Goal: Task Accomplishment & Management: Manage account settings

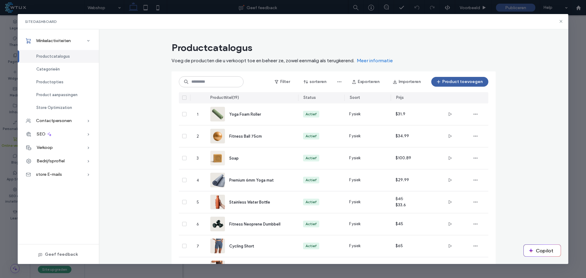
click at [66, 58] on span "Productcatalogus" at bounding box center [53, 56] width 34 height 5
click at [56, 70] on span "Categorieën" at bounding box center [48, 69] width 24 height 5
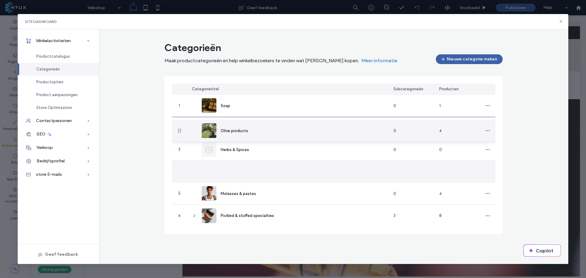
drag, startPoint x: 179, startPoint y: 173, endPoint x: 181, endPoint y: 131, distance: 41.9
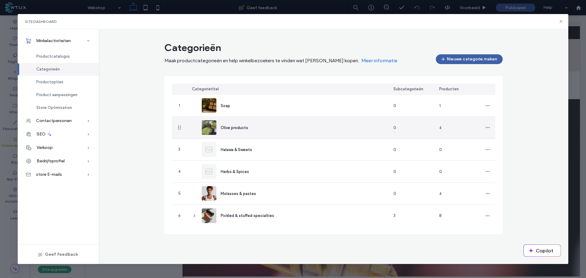
click at [268, 128] on div "Olive products" at bounding box center [288, 128] width 202 height 22
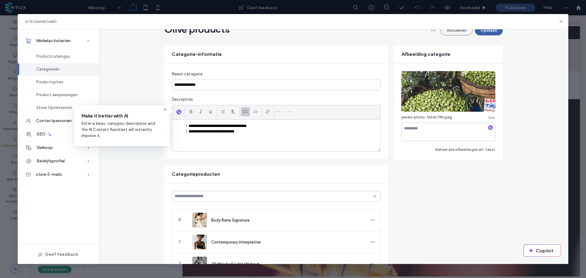
scroll to position [122, 0]
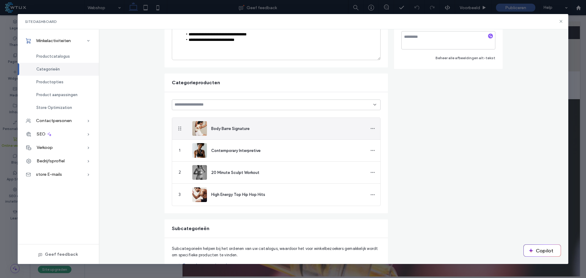
click at [239, 128] on span "Body Barre Signature" at bounding box center [230, 128] width 38 height 5
click at [370, 131] on span "button" at bounding box center [373, 129] width 10 height 10
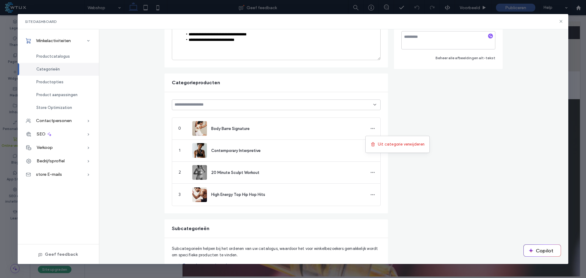
click at [404, 113] on form "**********" at bounding box center [334, 159] width 338 height 410
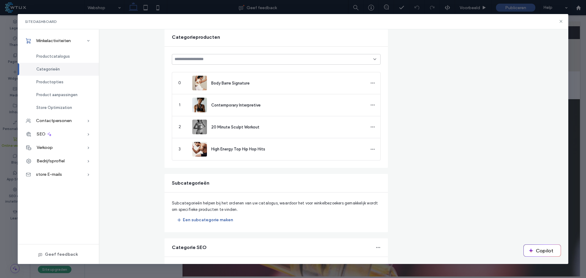
scroll to position [107, 0]
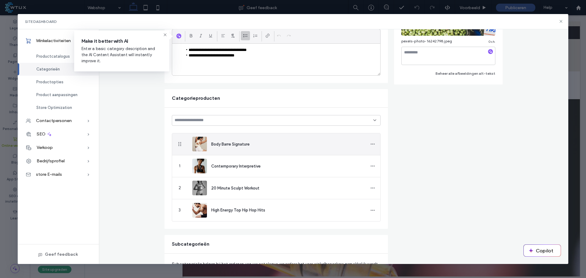
click at [370, 146] on icon "button" at bounding box center [372, 144] width 5 height 5
click at [387, 160] on span "Uit categorie verwijderen" at bounding box center [401, 160] width 47 height 6
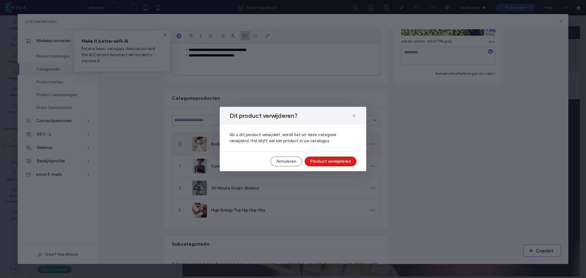
click at [329, 166] on div "Dit product verwijderen? Als u dit product verwijdert, wordt het uit deze categ…" at bounding box center [293, 139] width 147 height 64
click at [347, 161] on button "Product verwijderen" at bounding box center [331, 162] width 52 height 10
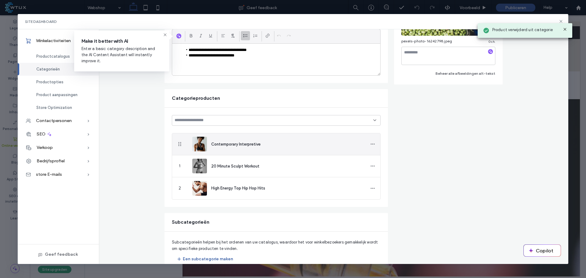
click at [371, 145] on icon "button" at bounding box center [372, 144] width 5 height 5
click at [383, 159] on span "Uit categorie verwijderen" at bounding box center [401, 160] width 47 height 6
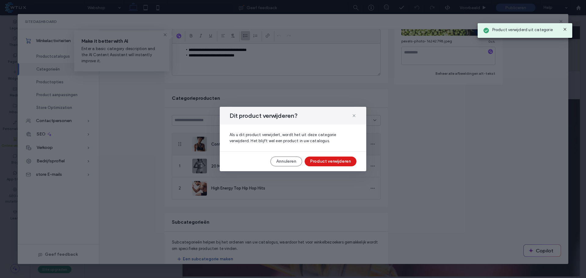
click at [342, 158] on button "Product verwijderen" at bounding box center [331, 162] width 52 height 10
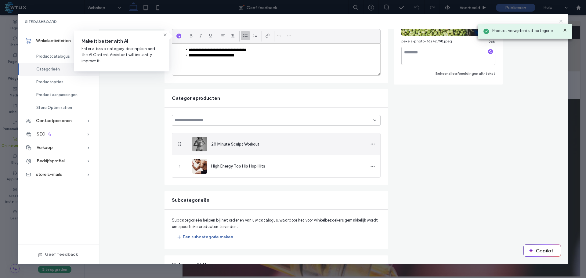
click at [368, 145] on span "button" at bounding box center [373, 144] width 10 height 10
click at [372, 160] on use at bounding box center [373, 160] width 4 height 4
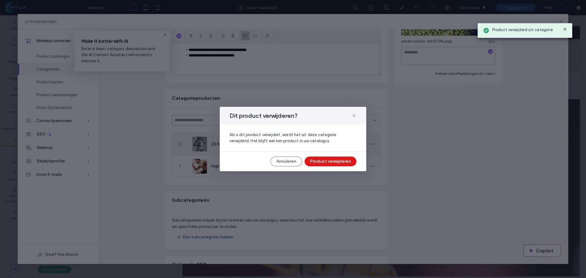
click at [335, 158] on button "Product verwijderen" at bounding box center [331, 162] width 52 height 10
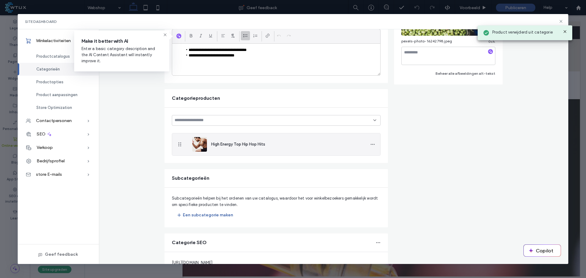
click at [370, 144] on icon "button" at bounding box center [372, 144] width 5 height 5
click at [381, 159] on span "Uit categorie verwijderen" at bounding box center [401, 160] width 47 height 6
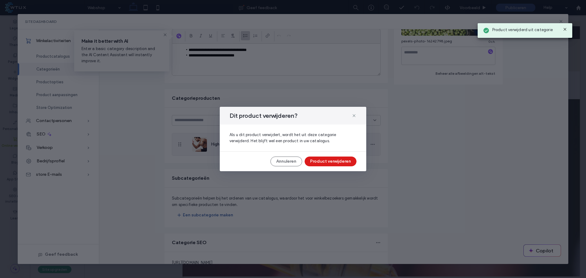
click at [326, 163] on button "Product verwijderen" at bounding box center [331, 162] width 52 height 10
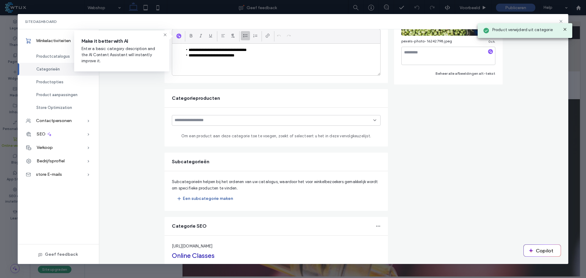
click at [201, 199] on button "Een subcategorie maken" at bounding box center [205, 199] width 67 height 10
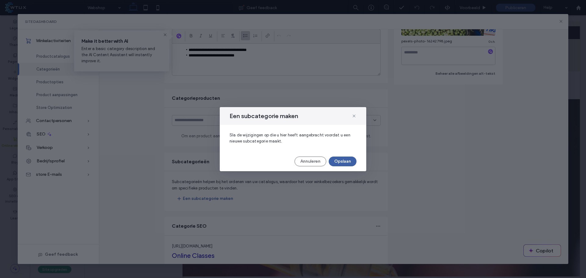
click at [325, 164] on button "Annuleren" at bounding box center [311, 162] width 32 height 10
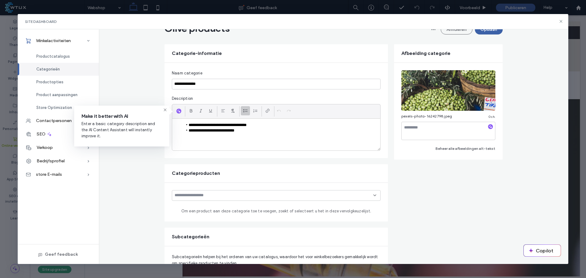
scroll to position [0, 0]
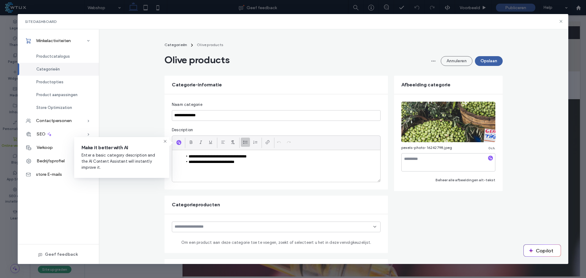
click at [483, 65] on button "Opslaan" at bounding box center [489, 61] width 28 height 10
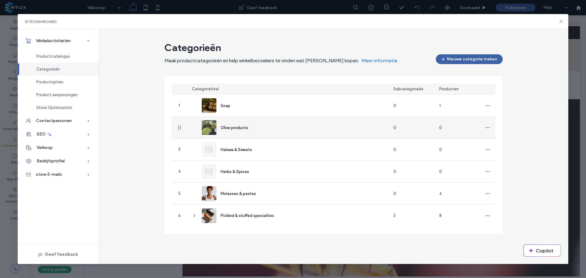
click at [242, 128] on span "Olive products" at bounding box center [234, 128] width 27 height 5
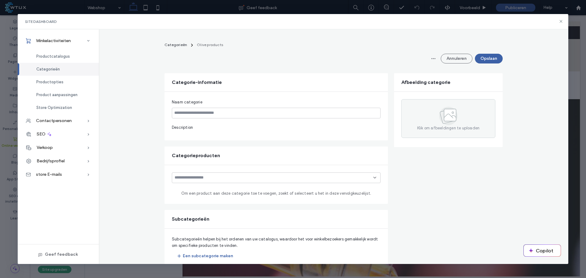
type input "**********"
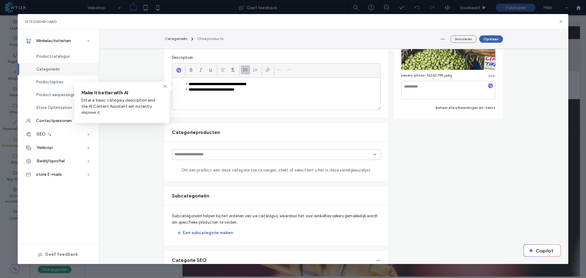
scroll to position [86, 0]
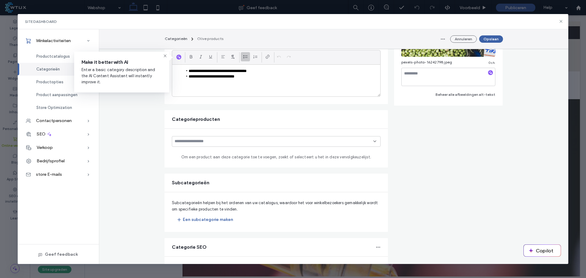
click at [205, 220] on button "Een subcategorie maken" at bounding box center [205, 220] width 67 height 10
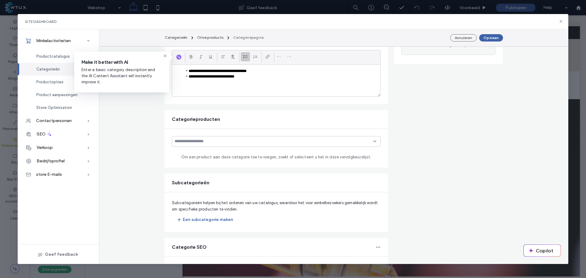
click at [213, 220] on button "Een subcategorie maken" at bounding box center [205, 220] width 67 height 10
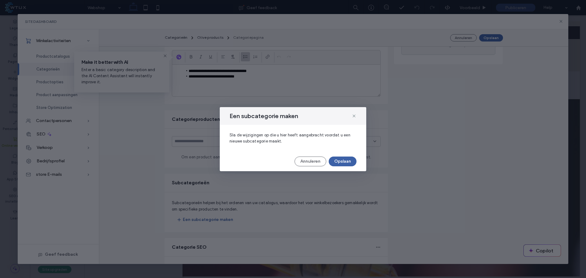
click at [350, 159] on button "Opslaan" at bounding box center [343, 162] width 28 height 10
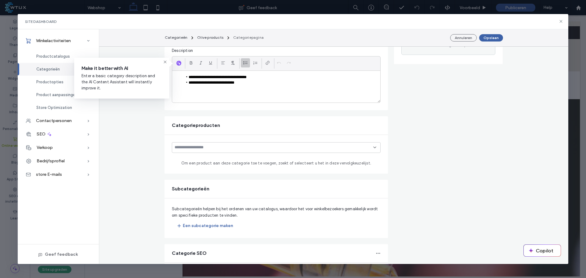
click at [346, 159] on div "Om een product aan deze categorie toe te voegen, zoekt of selecteert u het in d…" at bounding box center [277, 154] width 224 height 39
click at [494, 38] on button "Opslaan" at bounding box center [491, 37] width 24 height 7
click at [489, 36] on button "Opslaan" at bounding box center [491, 37] width 24 height 7
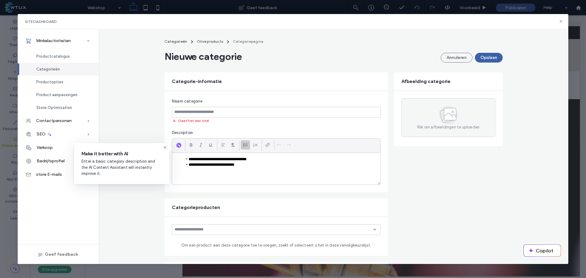
scroll to position [0, 0]
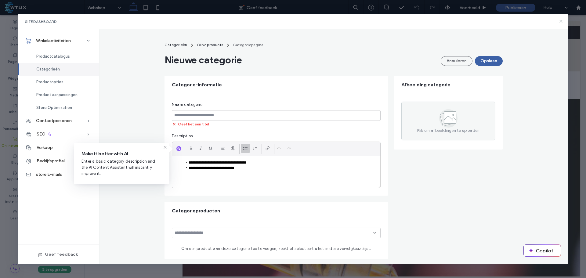
drag, startPoint x: 493, startPoint y: 56, endPoint x: 194, endPoint y: 60, distance: 298.4
click at [493, 57] on button "Opslaan" at bounding box center [489, 61] width 28 height 10
click at [488, 59] on button "Opslaan" at bounding box center [489, 61] width 28 height 10
click at [215, 115] on input at bounding box center [276, 115] width 209 height 11
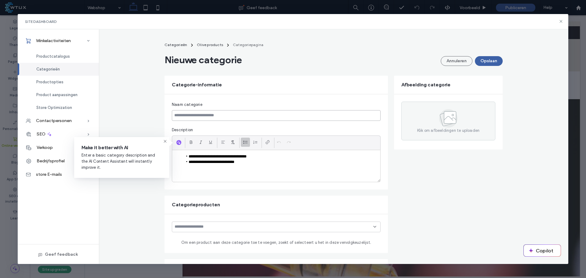
click at [213, 115] on input at bounding box center [276, 115] width 209 height 11
paste input "**********"
click at [103, 142] on body ".wqwq-1{fill:#231f20;} .cls-1q, .cls-2q { fill-rule: evenodd; } .cls-2q { fill:…" at bounding box center [293, 139] width 586 height 278
click at [262, 157] on li "**********" at bounding box center [279, 156] width 193 height 5
drag, startPoint x: 229, startPoint y: 159, endPoint x: 137, endPoint y: 139, distance: 93.9
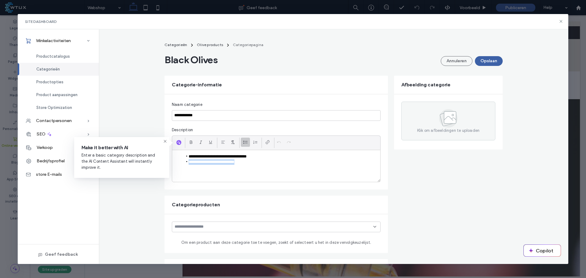
click at [137, 139] on body ".wqwq-1{fill:#231f20;} .cls-1q, .cls-2q { fill-rule: evenodd; } .cls-2q { fill:…" at bounding box center [293, 139] width 586 height 278
click at [290, 177] on div "**********" at bounding box center [276, 166] width 208 height 32
drag, startPoint x: 264, startPoint y: 165, endPoint x: 226, endPoint y: 151, distance: 40.4
click at [186, 148] on div "**********" at bounding box center [276, 159] width 209 height 47
click at [147, 204] on div "**********" at bounding box center [334, 218] width 470 height 359
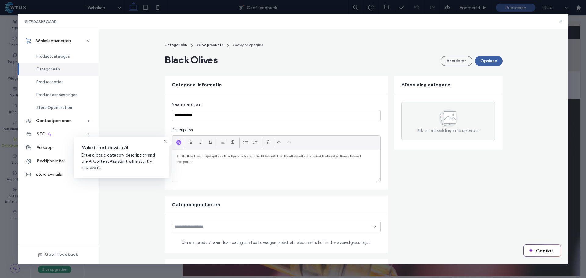
click at [164, 141] on icon at bounding box center [165, 141] width 5 height 5
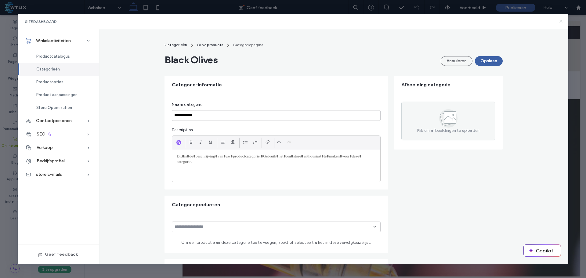
click at [203, 46] on span "Olive products" at bounding box center [210, 44] width 26 height 5
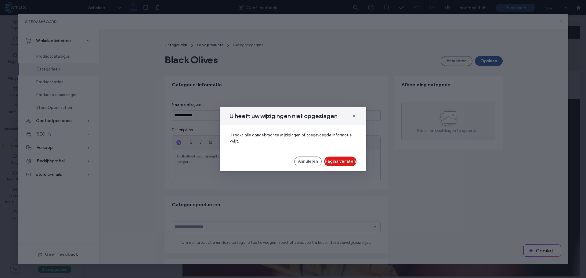
click at [343, 160] on button "Pagina verlaten" at bounding box center [340, 162] width 32 height 10
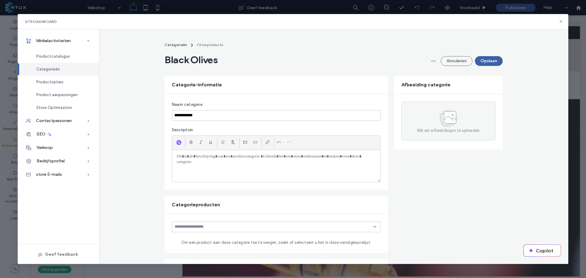
type input "**********"
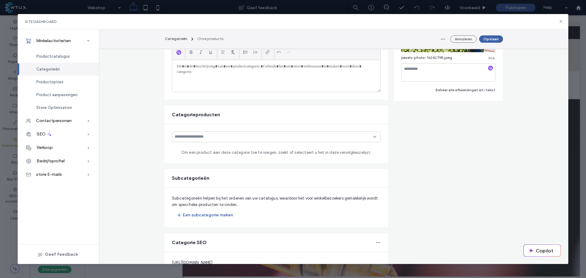
scroll to position [92, 0]
click at [206, 136] on input at bounding box center [274, 135] width 199 height 5
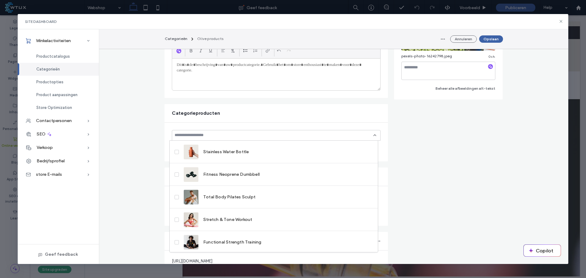
click at [60, 55] on span "Productcatalogus" at bounding box center [53, 56] width 34 height 5
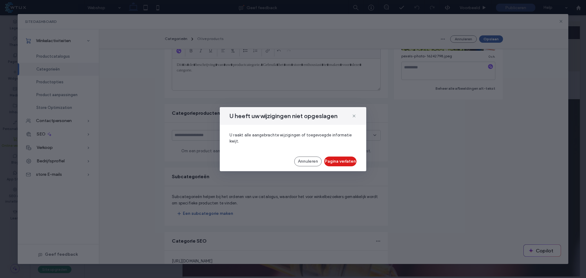
click at [329, 162] on button "Pagina verlaten" at bounding box center [340, 162] width 32 height 10
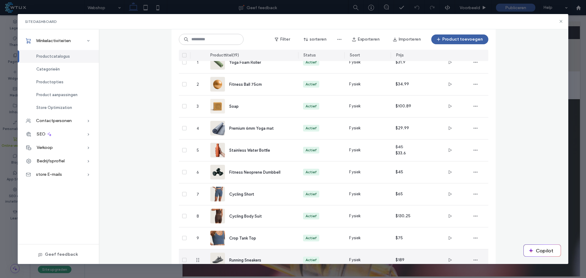
scroll to position [115, 0]
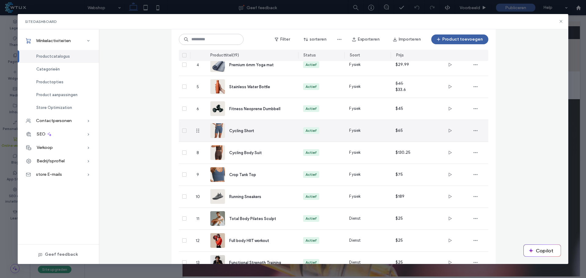
click at [249, 129] on span "Cycling Short" at bounding box center [241, 131] width 25 height 5
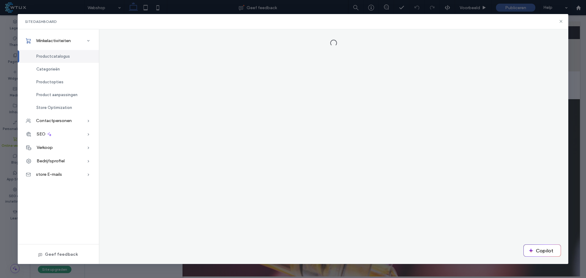
scroll to position [0, 0]
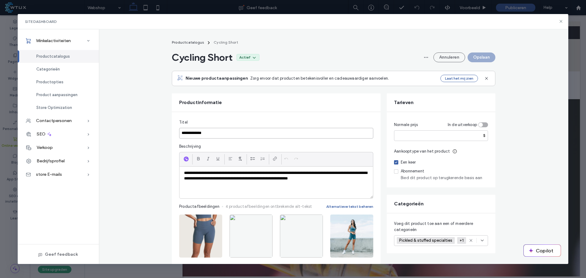
click at [210, 133] on input "**********" at bounding box center [276, 133] width 194 height 11
click at [192, 133] on input "**********" at bounding box center [276, 133] width 194 height 11
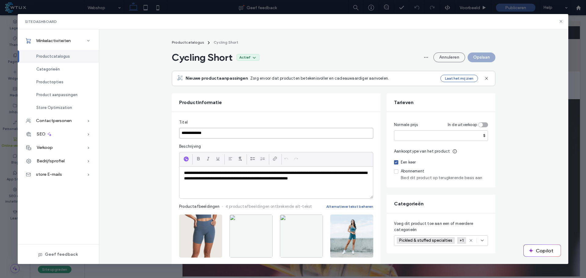
click at [192, 133] on input "**********" at bounding box center [276, 133] width 194 height 11
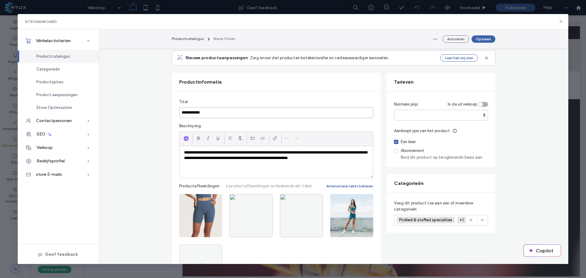
scroll to position [61, 0]
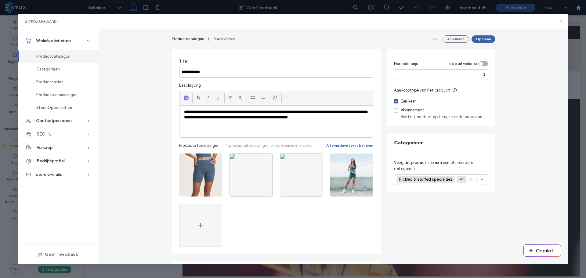
type input "**********"
click at [215, 158] on span "button" at bounding box center [215, 160] width 10 height 10
click at [203, 198] on span "Afbeelding verwijderen" at bounding box center [190, 199] width 42 height 6
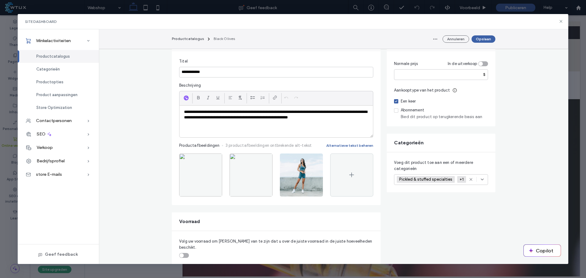
click at [210, 160] on span "button" at bounding box center [215, 160] width 10 height 10
click at [200, 200] on span "Afbeelding verwijderen" at bounding box center [190, 199] width 42 height 6
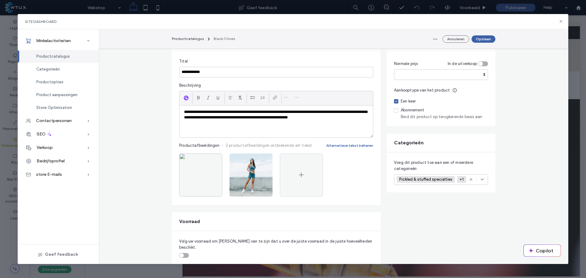
click at [200, 169] on img at bounding box center [200, 175] width 43 height 43
click at [213, 159] on icon "button" at bounding box center [214, 160] width 5 height 5
click at [207, 196] on div "Afbeelding verwijderen" at bounding box center [187, 199] width 60 height 12
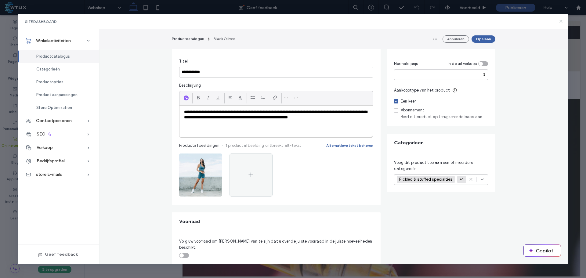
click at [214, 159] on icon "button" at bounding box center [214, 160] width 5 height 5
click at [205, 195] on div "Afbeelding verwijderen" at bounding box center [187, 199] width 60 height 12
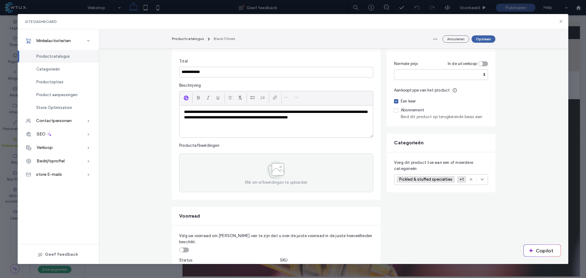
click at [237, 173] on div "Klik om afbeeldingen te uploaden" at bounding box center [276, 173] width 194 height 39
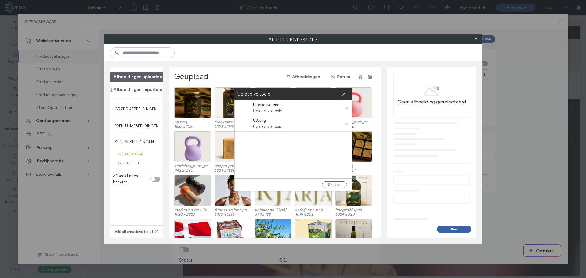
click at [339, 183] on button "Sluiten" at bounding box center [334, 184] width 25 height 7
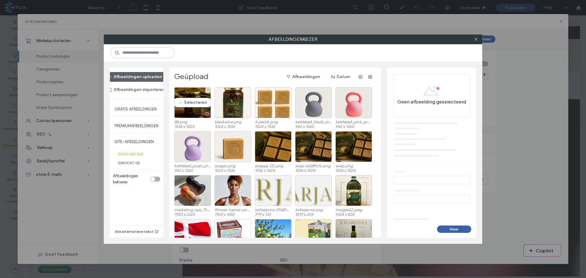
click at [190, 101] on div "Selecteren" at bounding box center [192, 102] width 37 height 31
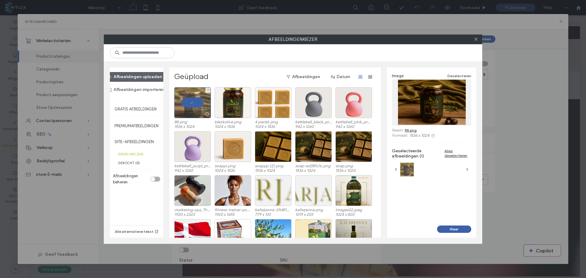
click at [198, 103] on div at bounding box center [192, 102] width 37 height 31
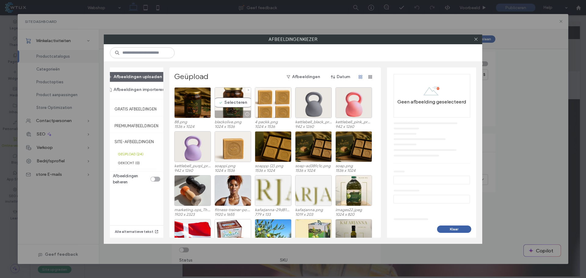
click at [242, 101] on div "Selecteren" at bounding box center [233, 102] width 37 height 31
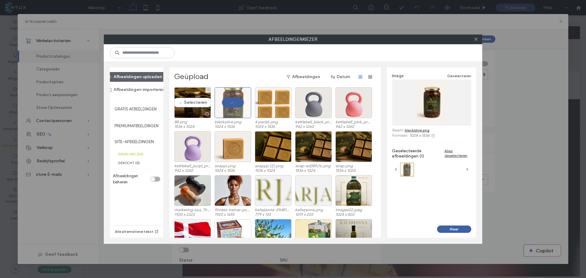
click at [194, 102] on div "Selecteren" at bounding box center [192, 102] width 37 height 31
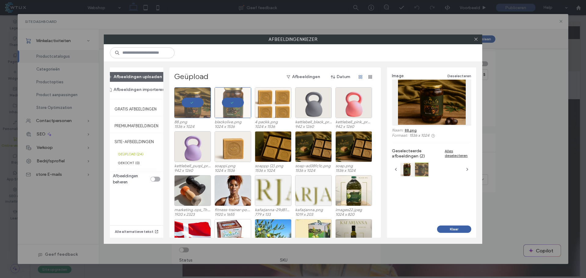
click at [448, 227] on button "Klaar" at bounding box center [454, 229] width 34 height 7
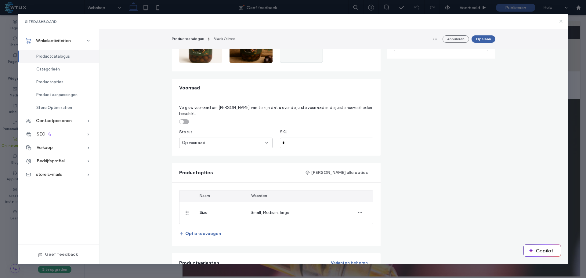
scroll to position [244, 0]
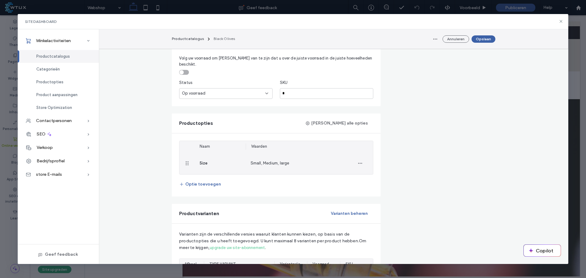
click at [362, 159] on span "button" at bounding box center [360, 164] width 10 height 10
click at [379, 186] on span "Verwijderen uit Product" at bounding box center [388, 185] width 44 height 6
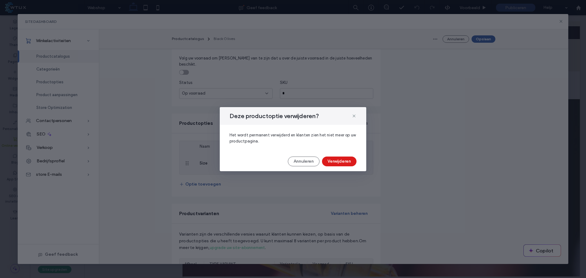
click at [341, 163] on button "Verwijderen" at bounding box center [339, 162] width 35 height 10
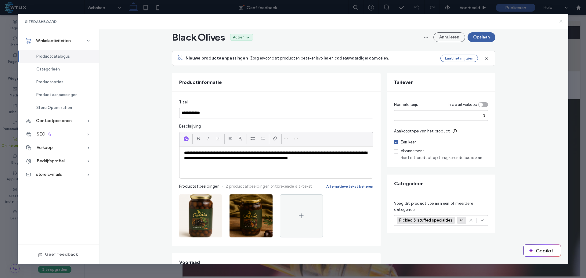
scroll to position [31, 0]
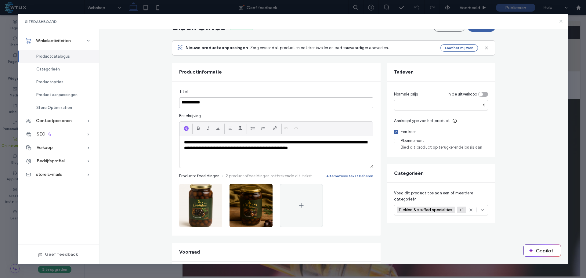
click at [470, 210] on icon at bounding box center [471, 210] width 5 height 5
click at [480, 209] on icon at bounding box center [482, 210] width 5 height 5
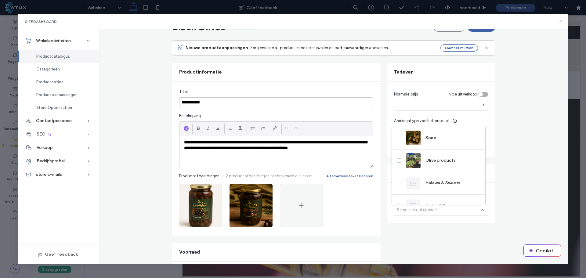
click at [398, 160] on icon at bounding box center [399, 161] width 2 height 2
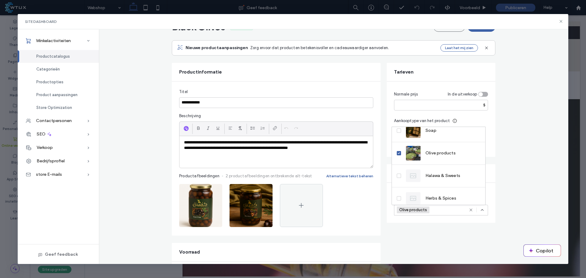
scroll to position [0, 0]
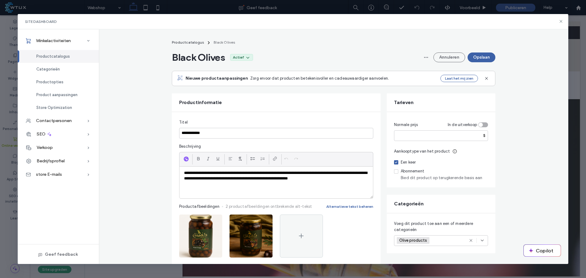
click at [485, 56] on button "Opslaan" at bounding box center [482, 58] width 28 height 10
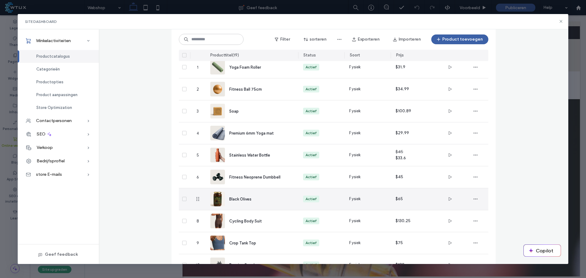
scroll to position [54, 0]
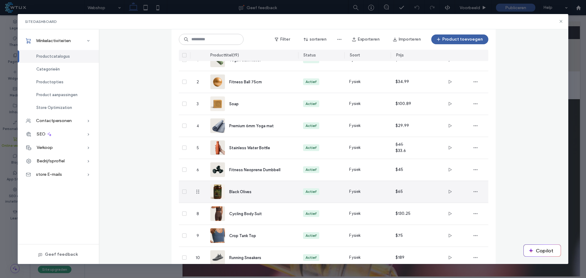
click at [244, 195] on div "Black Olives" at bounding box center [258, 192] width 59 height 6
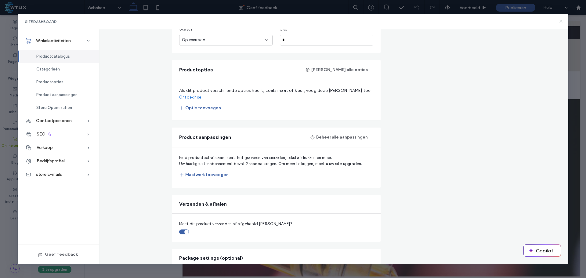
scroll to position [244, 0]
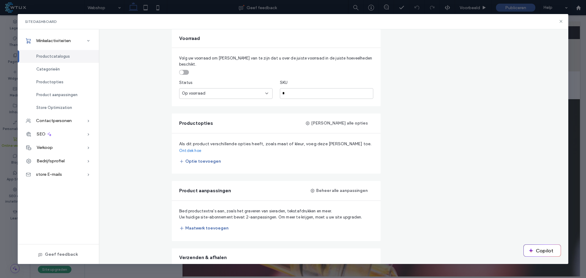
click at [207, 157] on button "Optie toevoegen" at bounding box center [200, 162] width 42 height 10
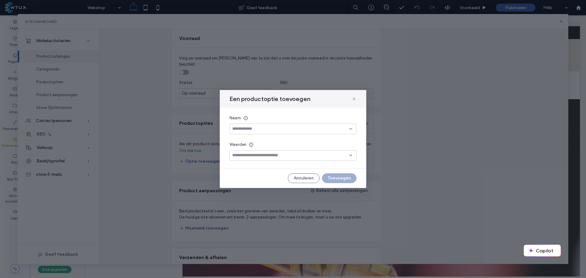
click at [260, 124] on div at bounding box center [293, 129] width 127 height 11
click at [260, 131] on input at bounding box center [290, 128] width 117 height 5
type input "******"
type input "*********"
click at [257, 179] on div "Annuleren Toevoegen" at bounding box center [293, 178] width 127 height 10
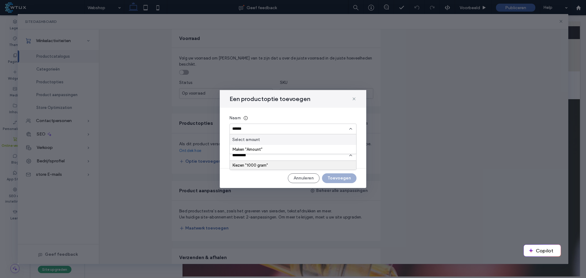
click at [250, 166] on div "Kiezen "1000 gram"" at bounding box center [293, 165] width 121 height 5
click at [336, 181] on div "Annuleren Toevoegen" at bounding box center [293, 178] width 127 height 10
click at [259, 151] on div "Maken "Amount"" at bounding box center [293, 149] width 121 height 5
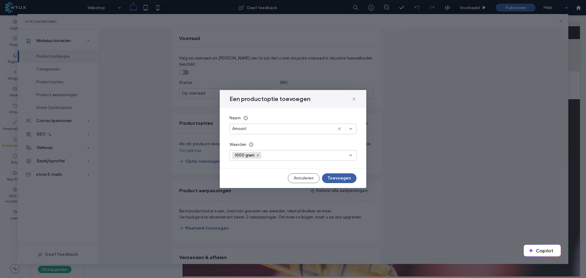
click at [341, 178] on button "Toevoegen" at bounding box center [339, 178] width 35 height 10
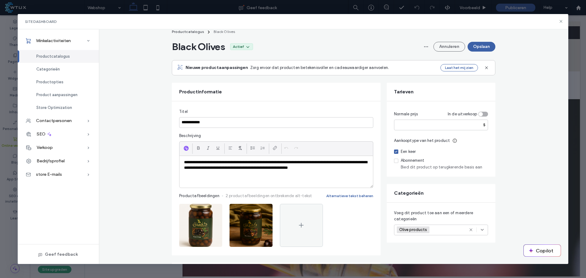
scroll to position [0, 0]
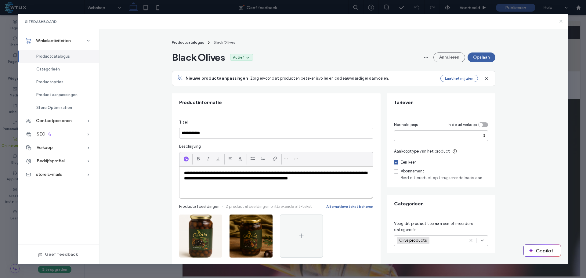
click at [478, 57] on button "Opslaan" at bounding box center [482, 58] width 28 height 10
